Goal: Transaction & Acquisition: Obtain resource

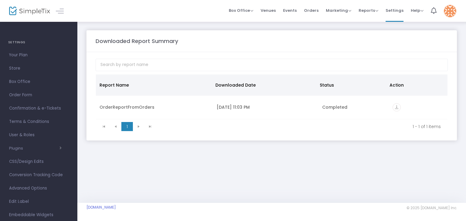
click at [167, 208] on span "[DOMAIN_NAME]" at bounding box center [178, 207] width 185 height 5
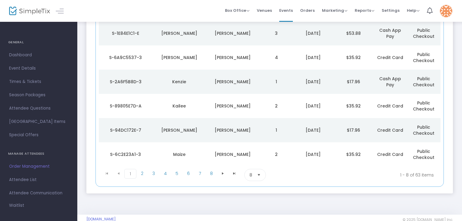
scroll to position [134, 0]
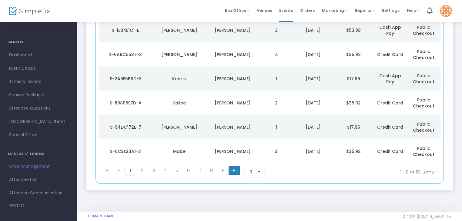
click at [233, 173] on span "Go to the last page" at bounding box center [234, 170] width 5 height 5
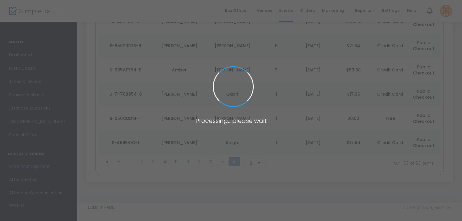
scroll to position [119, 0]
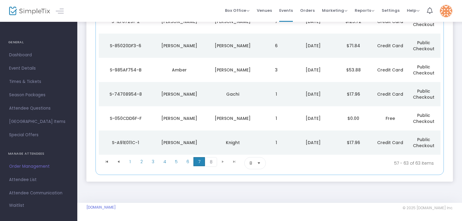
click at [199, 162] on span "7" at bounding box center [200, 161] width 12 height 9
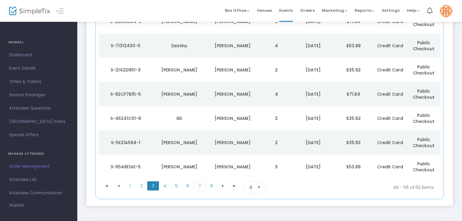
click at [149, 185] on span "3" at bounding box center [153, 186] width 12 height 9
click at [129, 186] on span "1" at bounding box center [130, 186] width 12 height 9
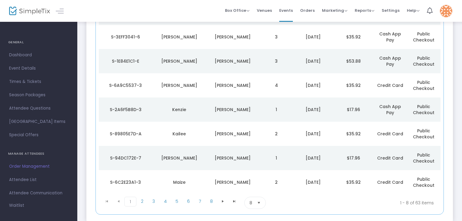
scroll to position [108, 0]
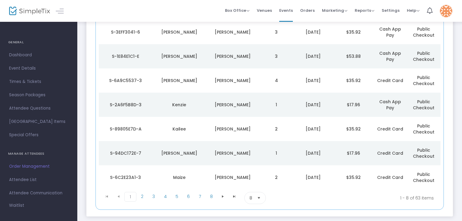
drag, startPoint x: 462, startPoint y: 91, endPoint x: 457, endPoint y: 30, distance: 60.8
click at [457, 30] on div "Saltillo Pro Rodeo Nights Event Cancellation More Reports Square Merchandise Re…" at bounding box center [269, 75] width 385 height 325
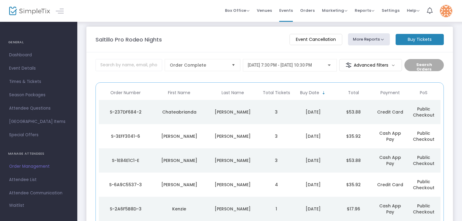
scroll to position [0, 0]
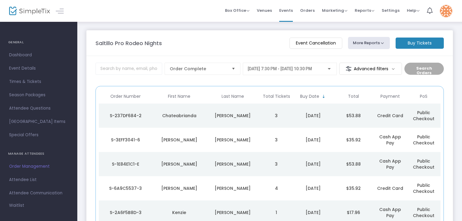
click at [236, 49] on m-panel-header "Saltillo Pro Rodeo Nights Event Cancellation More Reports Square Merchandise Re…" at bounding box center [269, 43] width 367 height 26
click at [365, 44] on button "More Reports" at bounding box center [369, 43] width 42 height 12
click at [216, 42] on div "Saltillo Pro Rodeo Nights" at bounding box center [190, 43] width 194 height 8
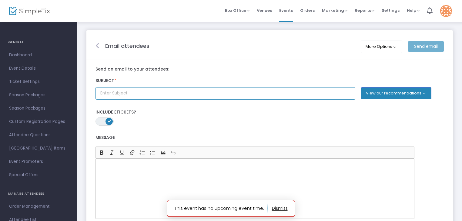
click at [193, 93] on input "text" at bounding box center [226, 93] width 260 height 12
click at [115, 94] on input "text" at bounding box center [226, 93] width 260 height 12
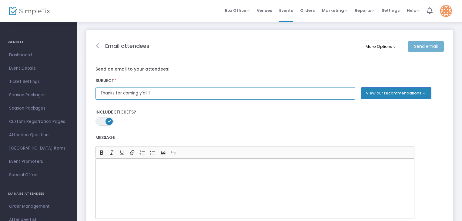
type input "Thanks for coming y'all!!"
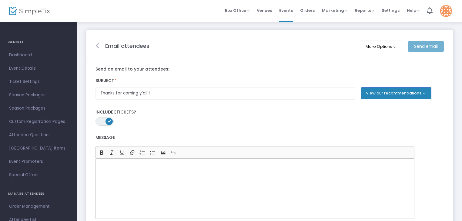
click at [420, 49] on div "Send email" at bounding box center [426, 46] width 42 height 11
click at [391, 48] on button "More Options" at bounding box center [382, 47] width 42 height 12
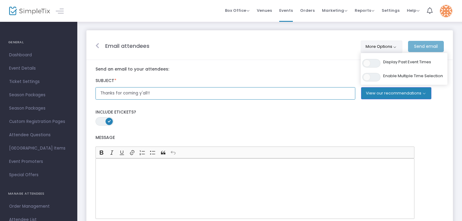
click at [322, 89] on input "Thanks for coming y'all!!" at bounding box center [226, 93] width 260 height 12
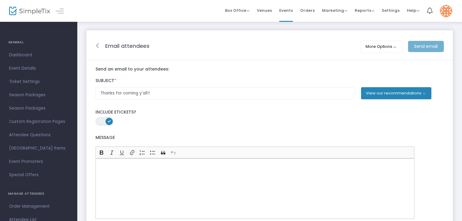
click at [422, 94] on button "View our recommendations" at bounding box center [396, 93] width 70 height 12
click at [425, 93] on button "View our recommendations" at bounding box center [396, 93] width 70 height 12
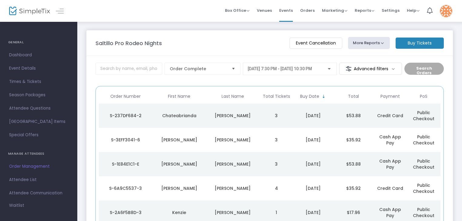
click at [392, 69] on m-button "Advanced filters" at bounding box center [370, 69] width 63 height 12
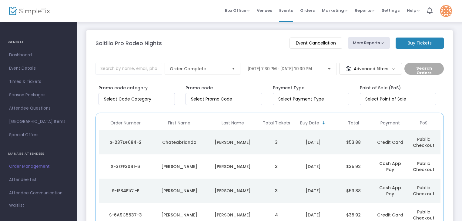
click at [216, 48] on div "Saltillo Pro Rodeo Nights Event Cancellation More Reports Square Merchandise Re…" at bounding box center [270, 43] width 355 height 12
click at [369, 10] on span "Reports" at bounding box center [365, 11] width 20 height 6
click at [368, 31] on li "Sales Reports" at bounding box center [374, 32] width 39 height 12
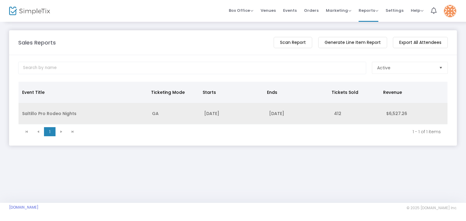
click at [275, 111] on td "[DATE]" at bounding box center [297, 114] width 65 height 22
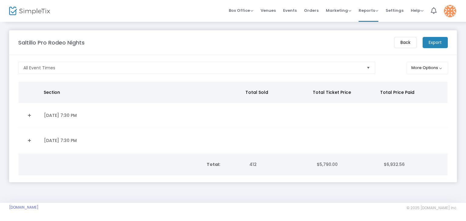
click at [434, 42] on m-button "Export" at bounding box center [435, 42] width 25 height 11
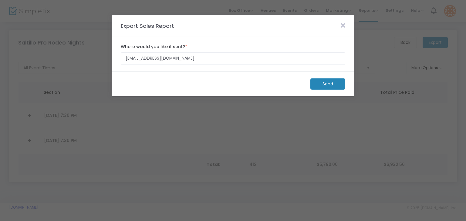
click at [325, 85] on m-button "Send" at bounding box center [327, 84] width 35 height 11
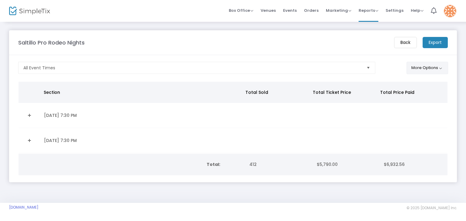
click at [434, 68] on button "More Options" at bounding box center [428, 68] width 42 height 12
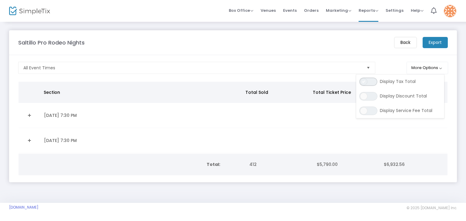
click at [375, 81] on span "ON OFF" at bounding box center [368, 82] width 18 height 8
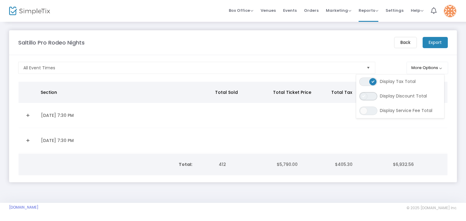
click at [375, 97] on span "ON OFF" at bounding box center [368, 96] width 18 height 8
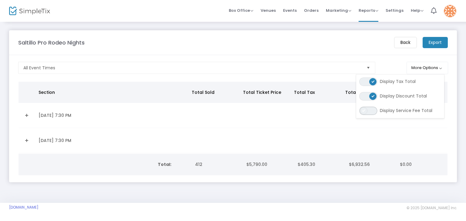
click at [374, 112] on span "ON OFF" at bounding box center [368, 111] width 18 height 8
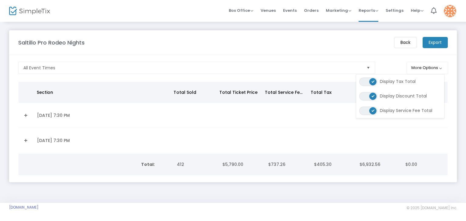
click at [116, 45] on div "Saltillo Pro Rodeo Nights" at bounding box center [203, 43] width 376 height 8
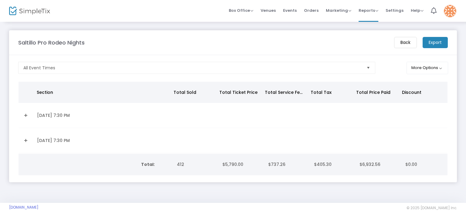
click at [431, 45] on m-button "Export" at bounding box center [435, 42] width 25 height 11
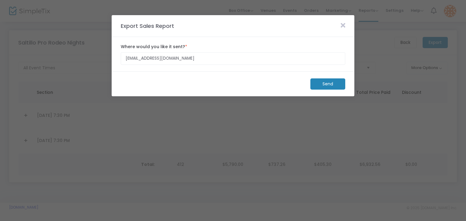
click at [329, 84] on m-button "Send" at bounding box center [327, 84] width 35 height 11
